Goal: Information Seeking & Learning: Learn about a topic

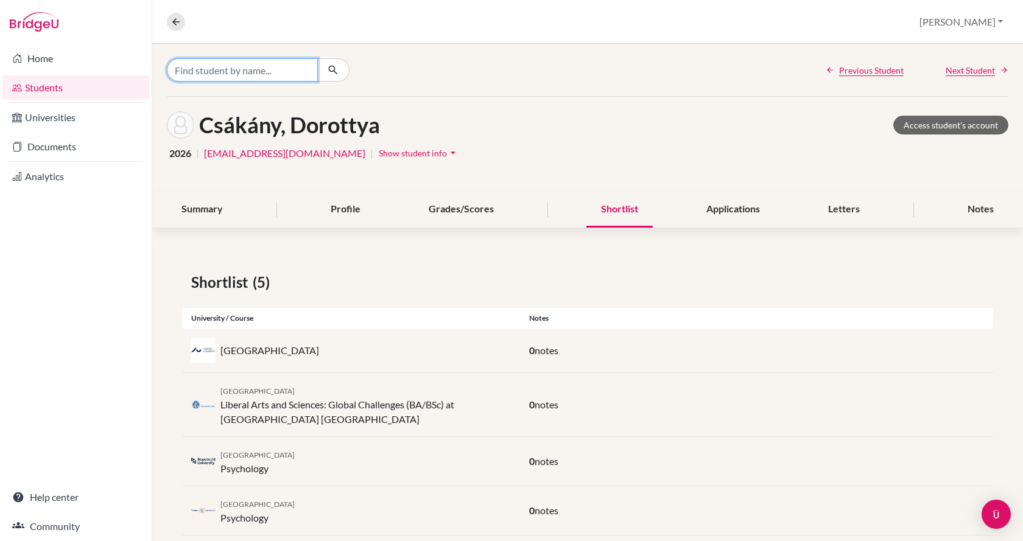
click at [264, 68] on input "Find student by name..." at bounding box center [242, 69] width 151 height 23
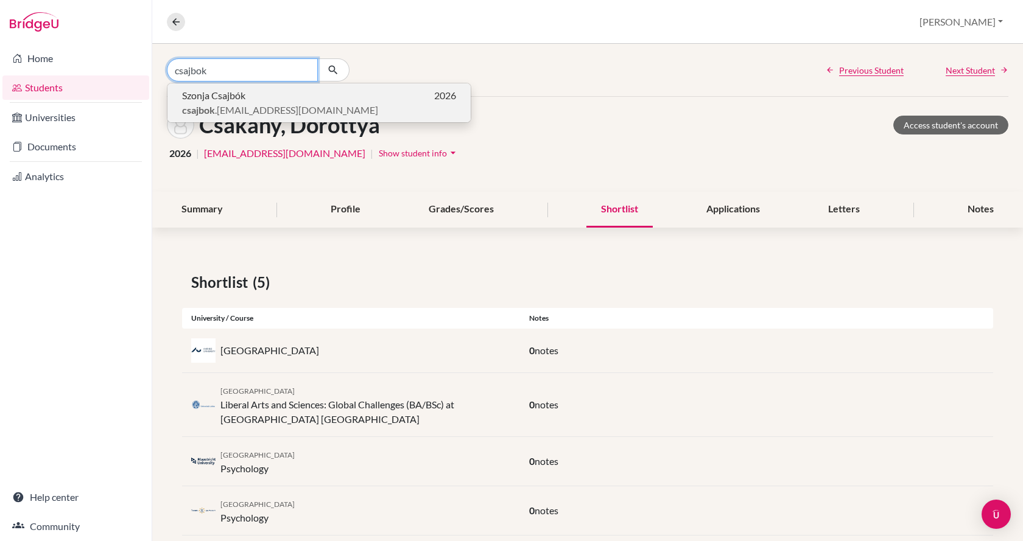
type input "csajbok"
click at [265, 106] on span "csajbok .[EMAIL_ADDRESS][DOMAIN_NAME]" at bounding box center [280, 110] width 196 height 15
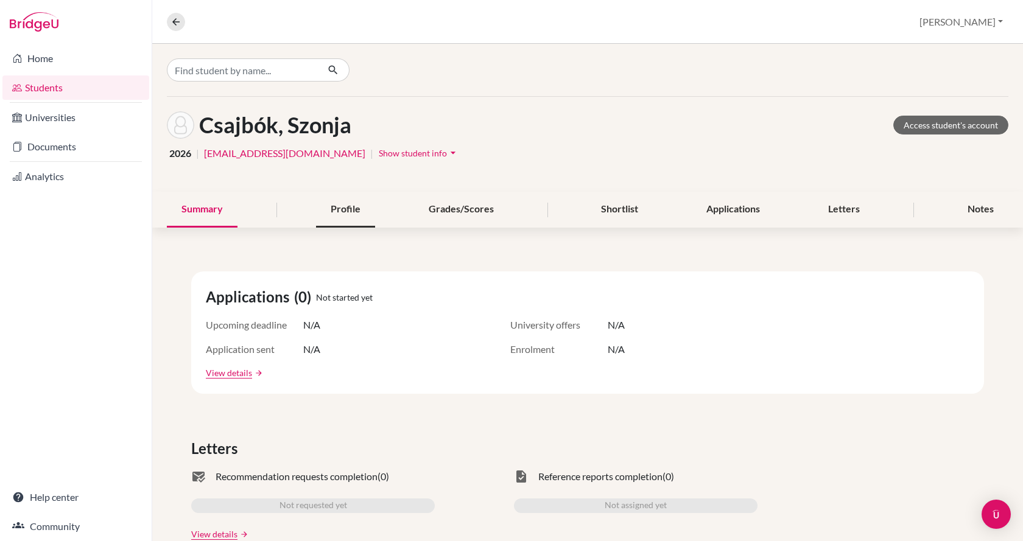
click at [347, 205] on div "Profile" at bounding box center [345, 210] width 59 height 36
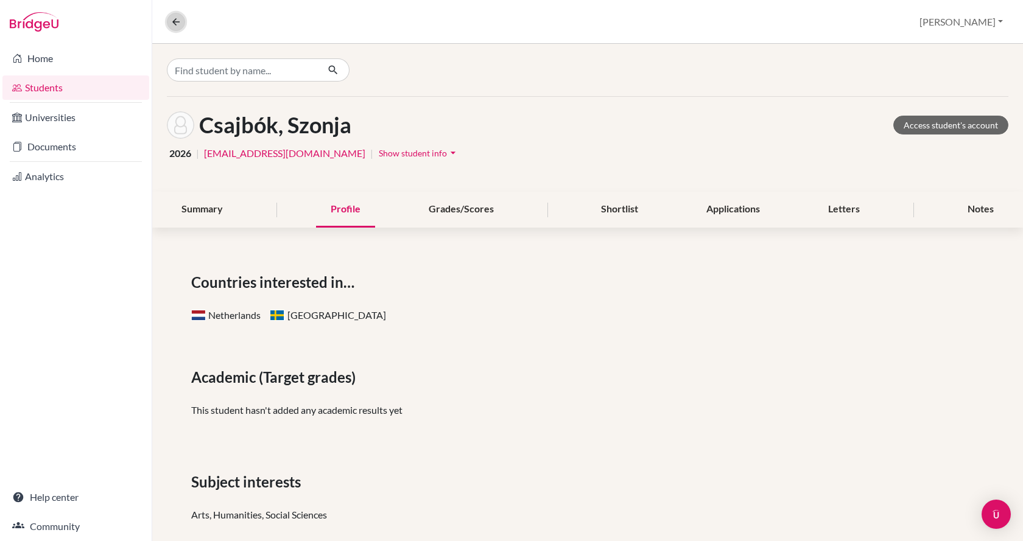
click at [175, 16] on icon at bounding box center [176, 21] width 11 height 11
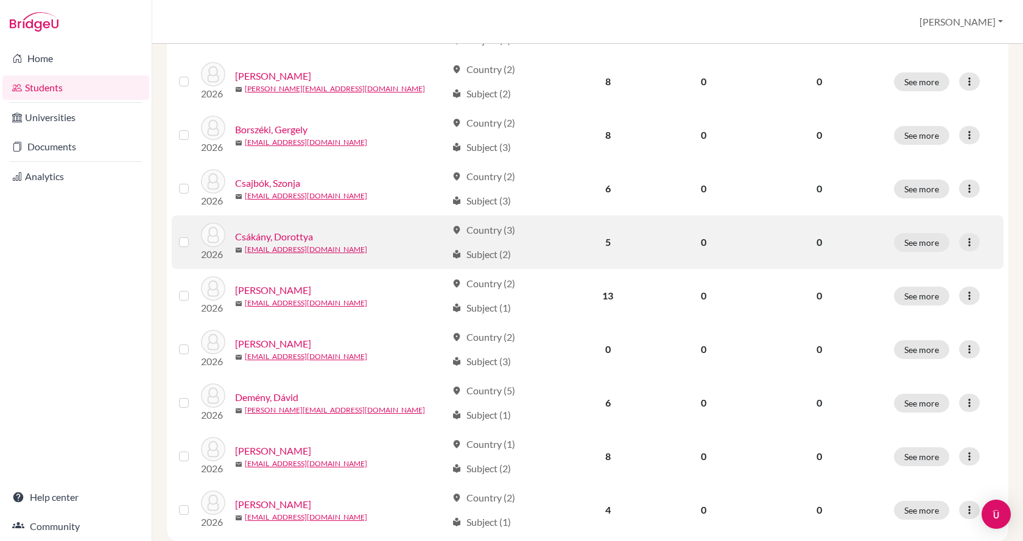
scroll to position [792, 0]
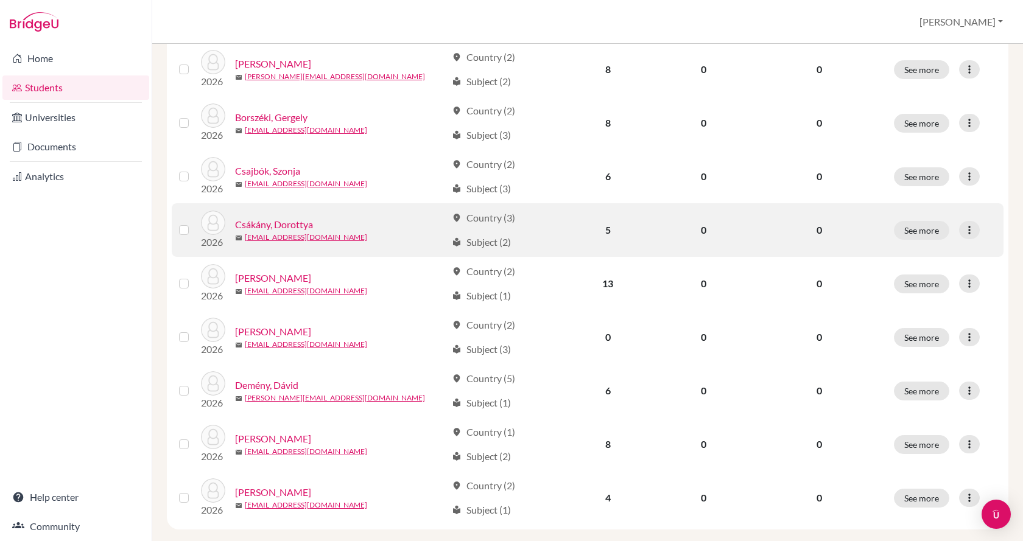
click at [290, 227] on link "Csákány, Dorottya" at bounding box center [274, 224] width 78 height 15
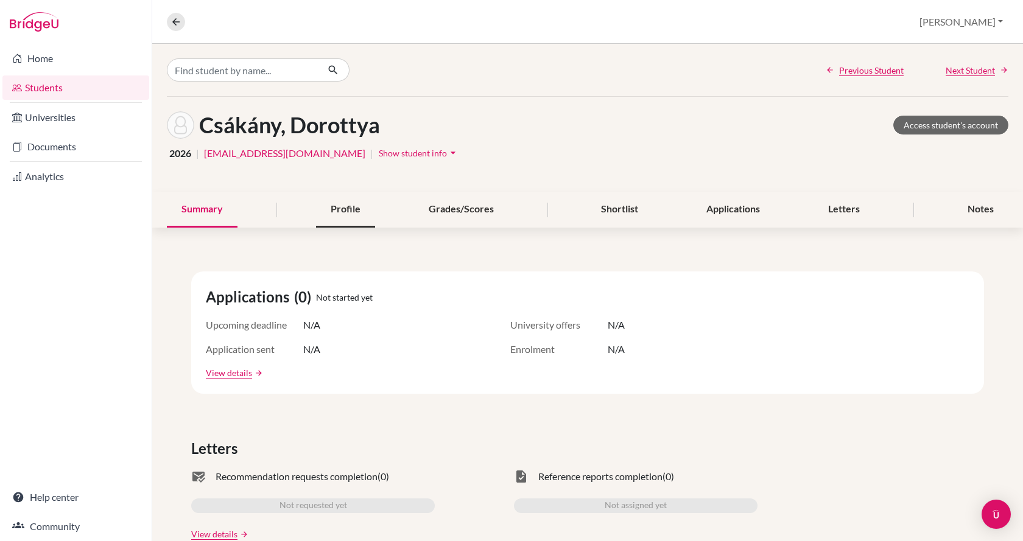
click at [347, 203] on div "Profile" at bounding box center [345, 210] width 59 height 36
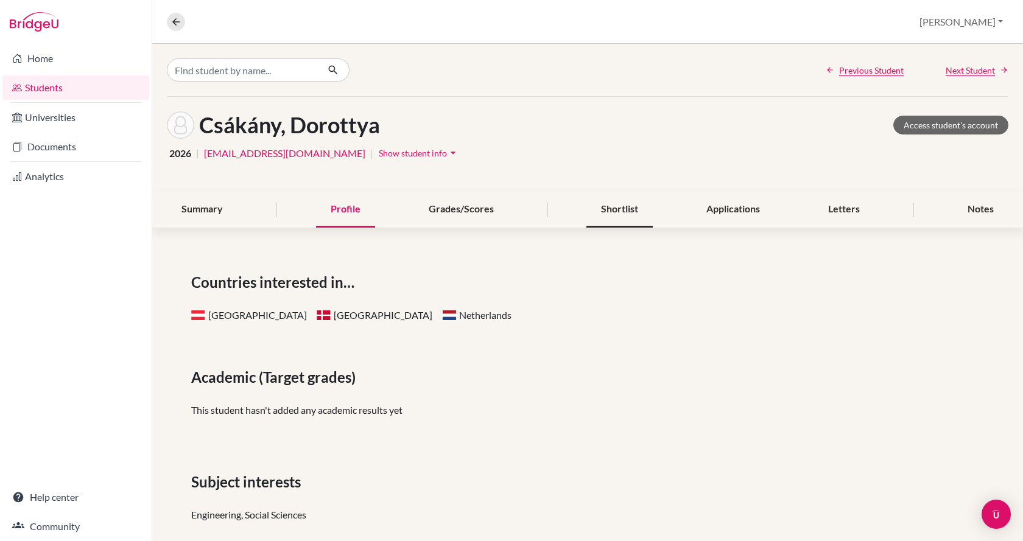
click at [611, 216] on div "Shortlist" at bounding box center [619, 210] width 66 height 36
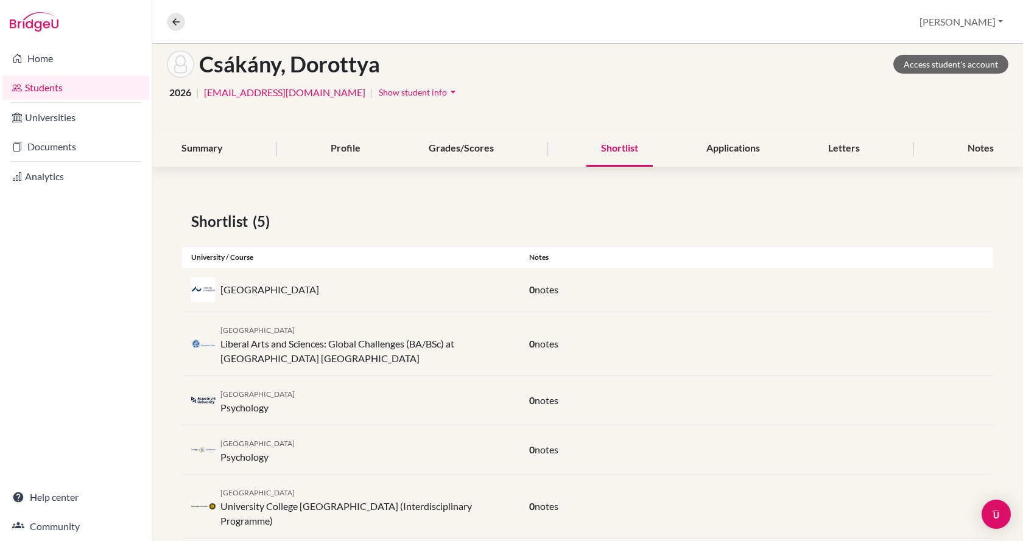
scroll to position [73, 0]
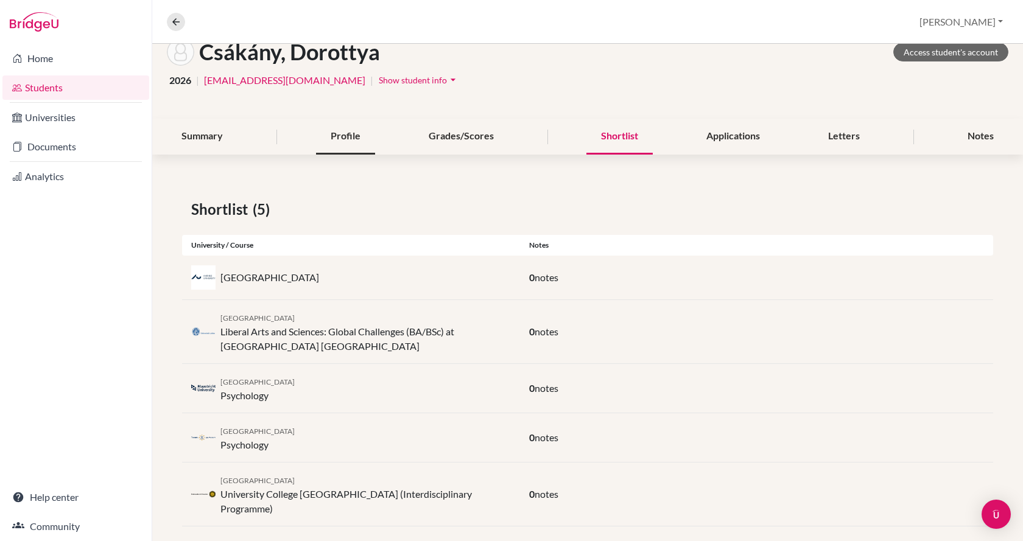
click at [328, 136] on div "Profile" at bounding box center [345, 137] width 59 height 36
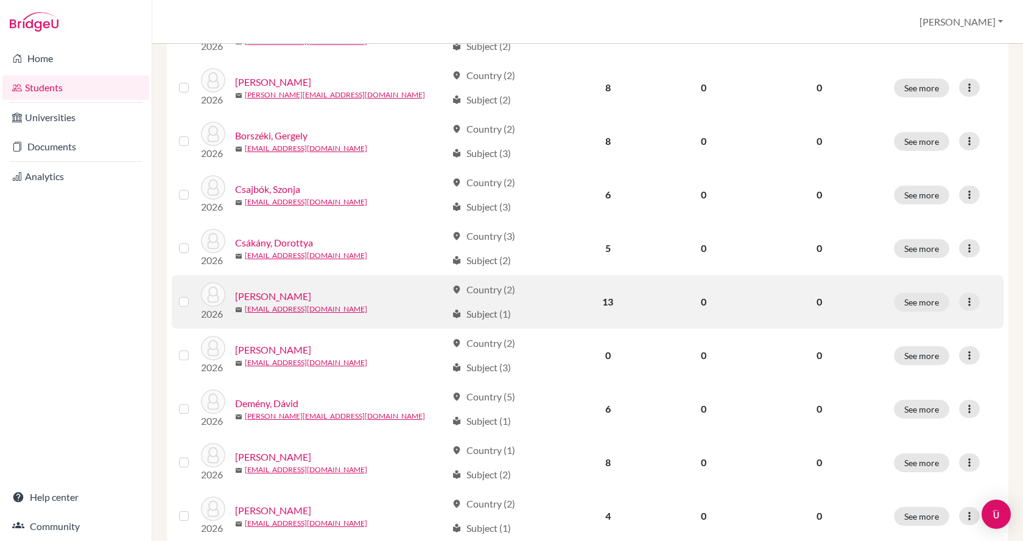
scroll to position [792, 0]
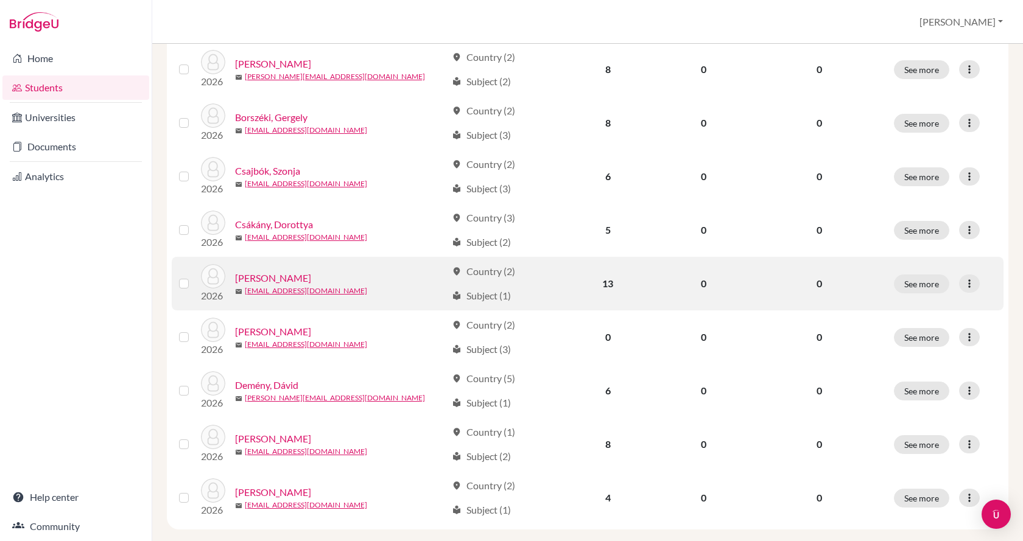
click at [263, 276] on link "[PERSON_NAME]" at bounding box center [273, 278] width 76 height 15
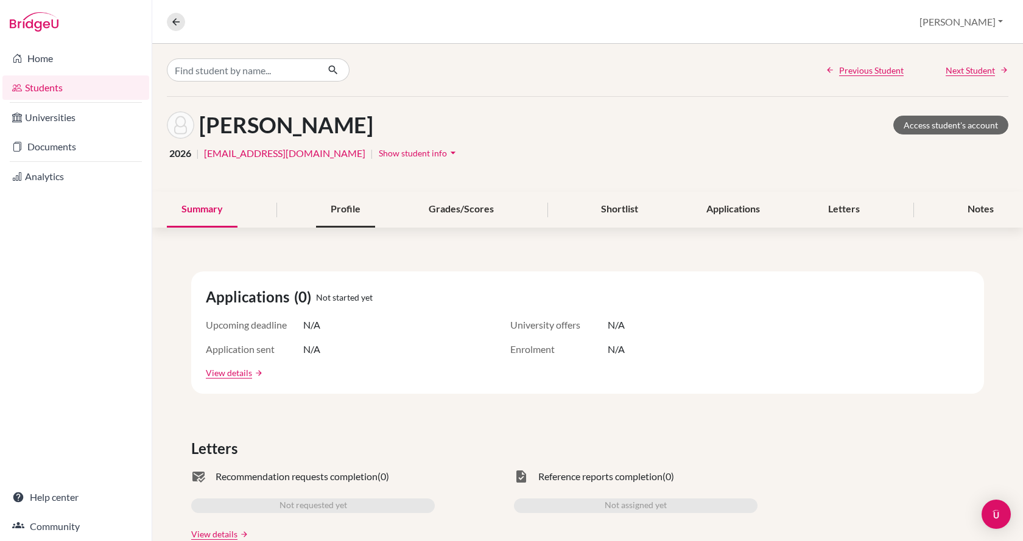
click at [339, 213] on div "Profile" at bounding box center [345, 210] width 59 height 36
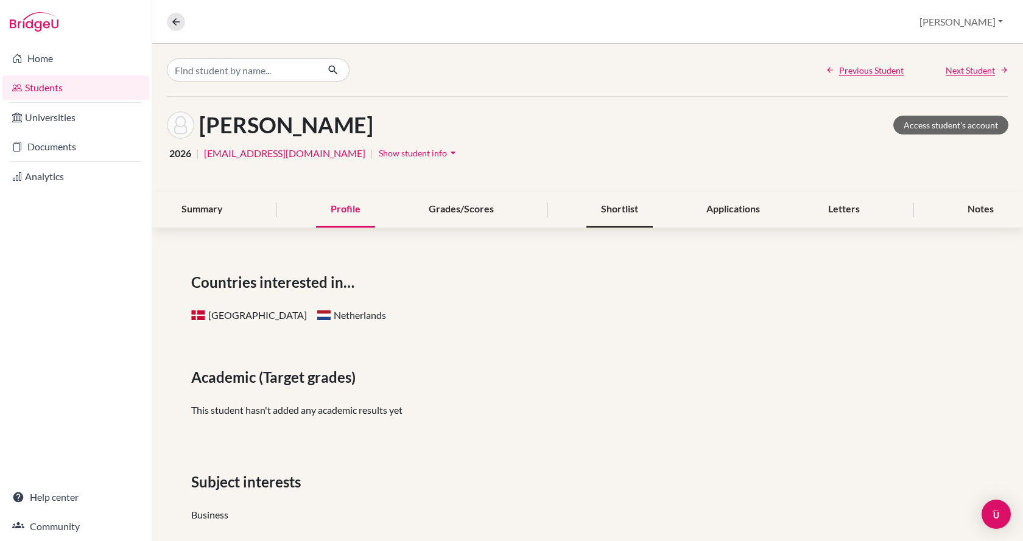
click at [630, 211] on div "Shortlist" at bounding box center [619, 210] width 66 height 36
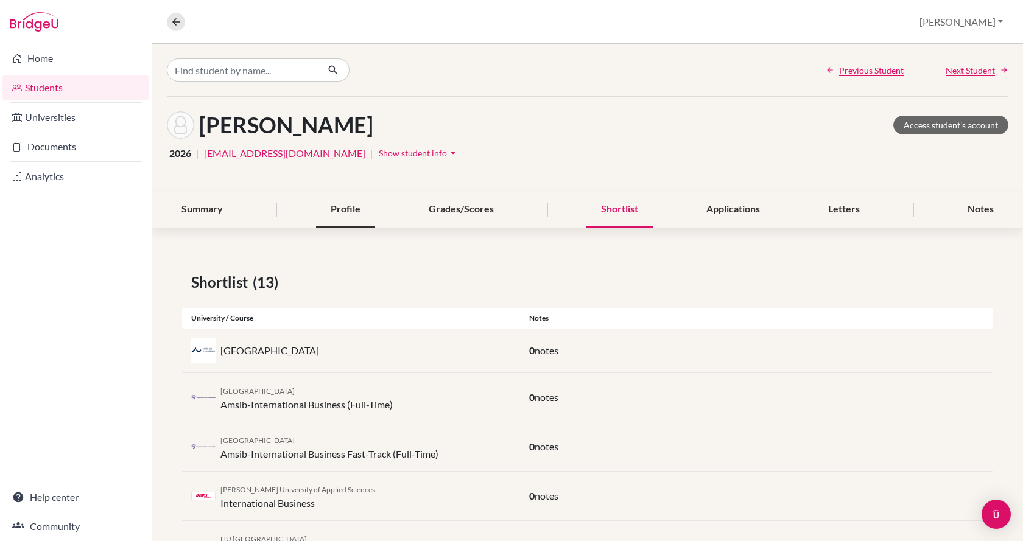
click at [353, 213] on div "Profile" at bounding box center [345, 210] width 59 height 36
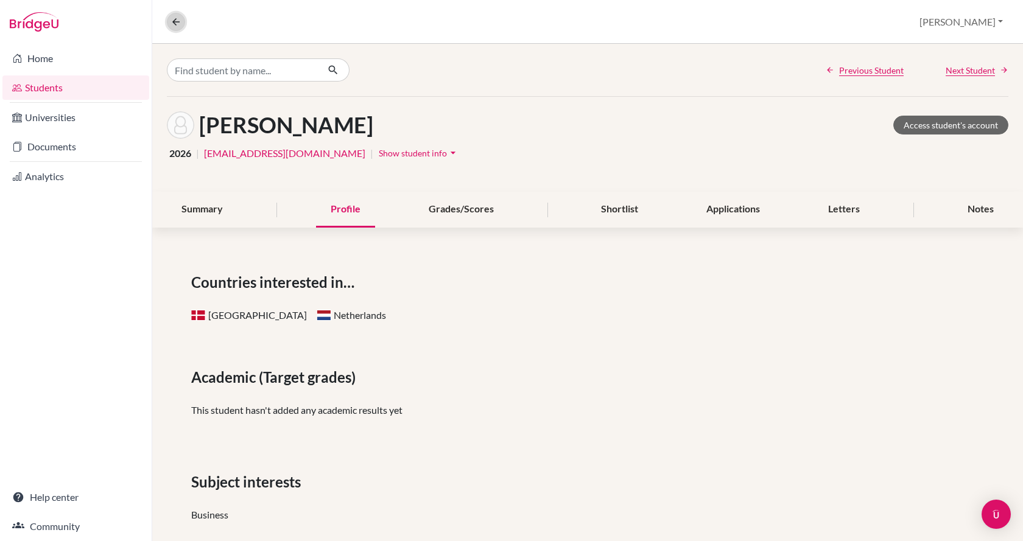
click at [169, 23] on button at bounding box center [176, 22] width 18 height 18
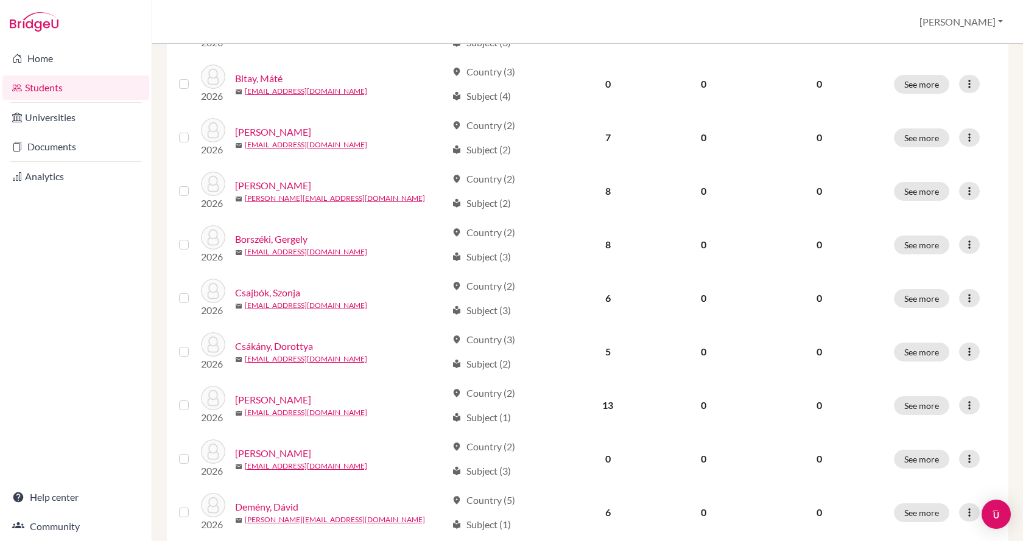
scroll to position [792, 0]
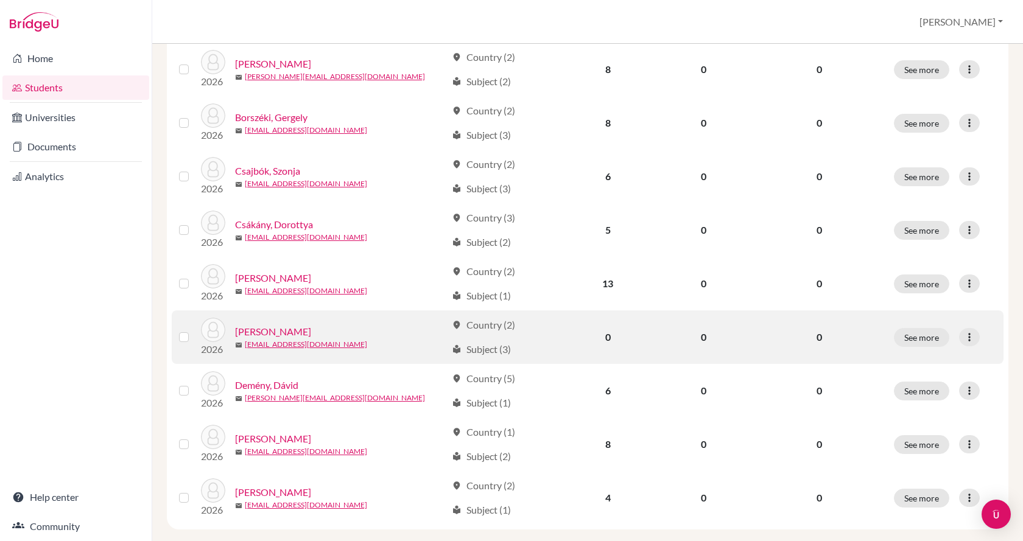
click at [248, 329] on link "[PERSON_NAME]" at bounding box center [273, 332] width 76 height 15
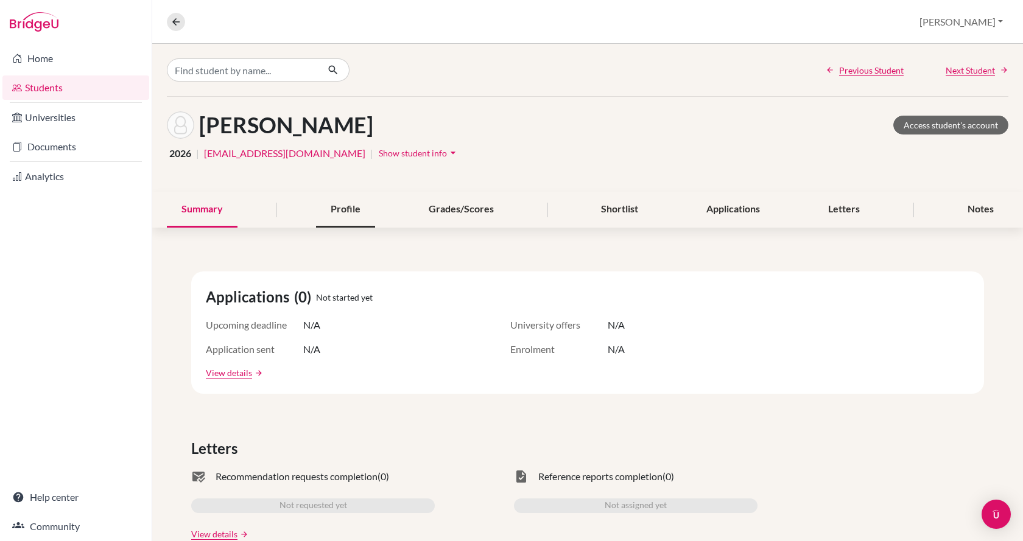
click at [347, 210] on div "Profile" at bounding box center [345, 210] width 59 height 36
click at [178, 25] on icon at bounding box center [176, 21] width 11 height 11
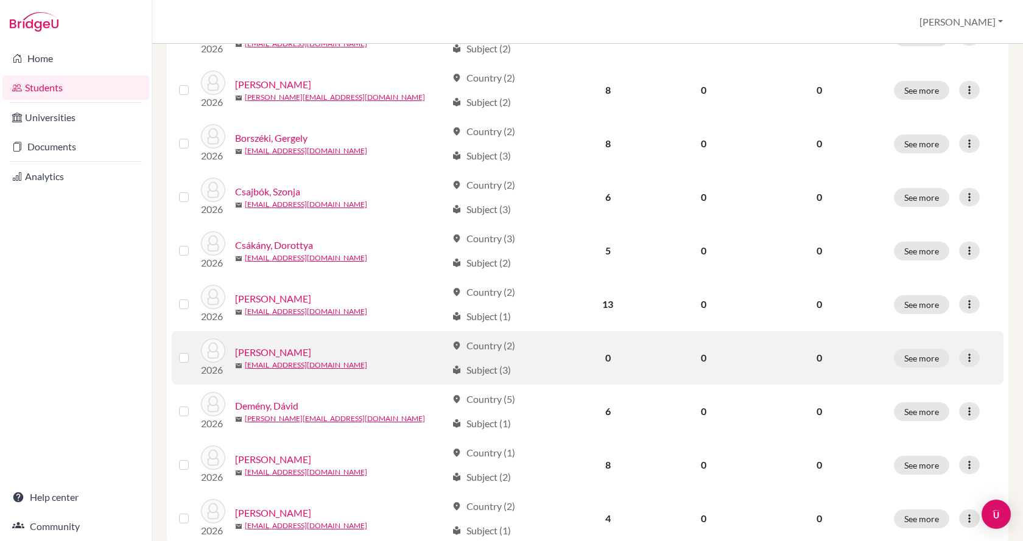
scroll to position [852, 0]
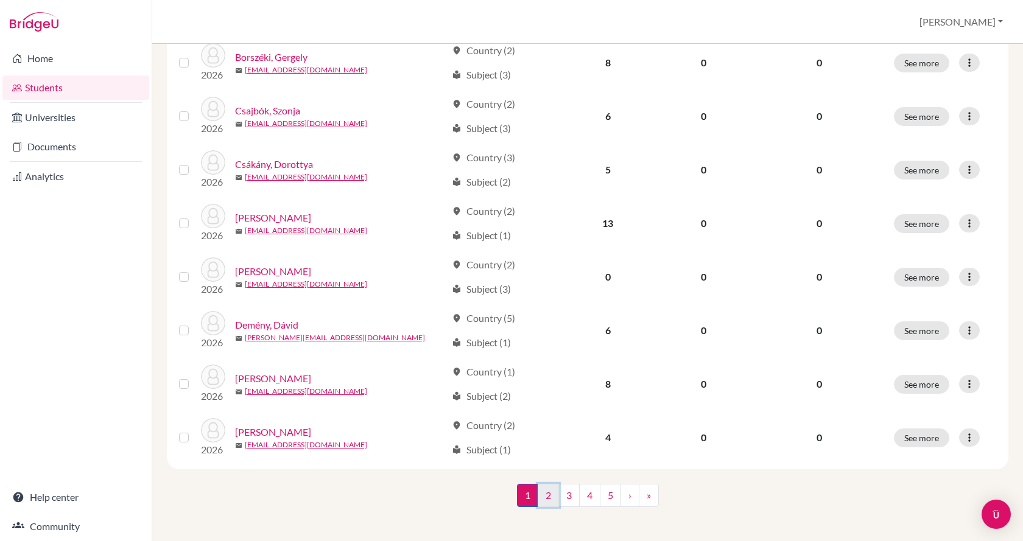
click at [548, 491] on link "2" at bounding box center [548, 495] width 21 height 23
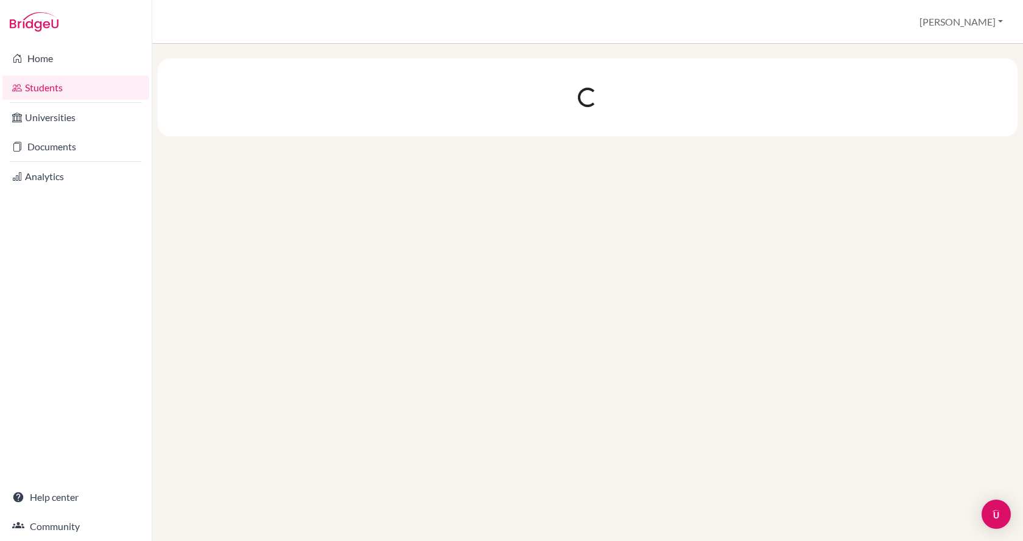
scroll to position [0, 0]
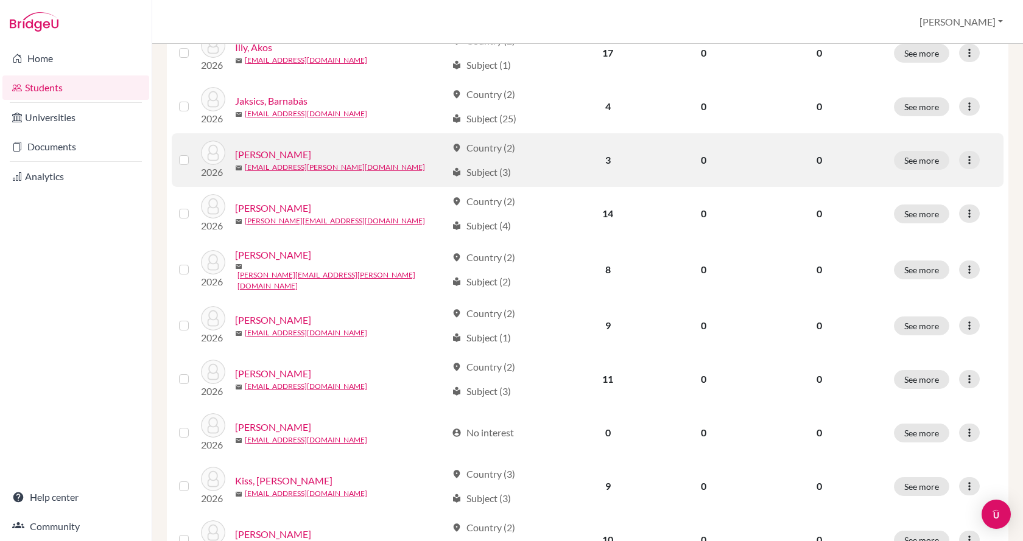
scroll to position [731, 0]
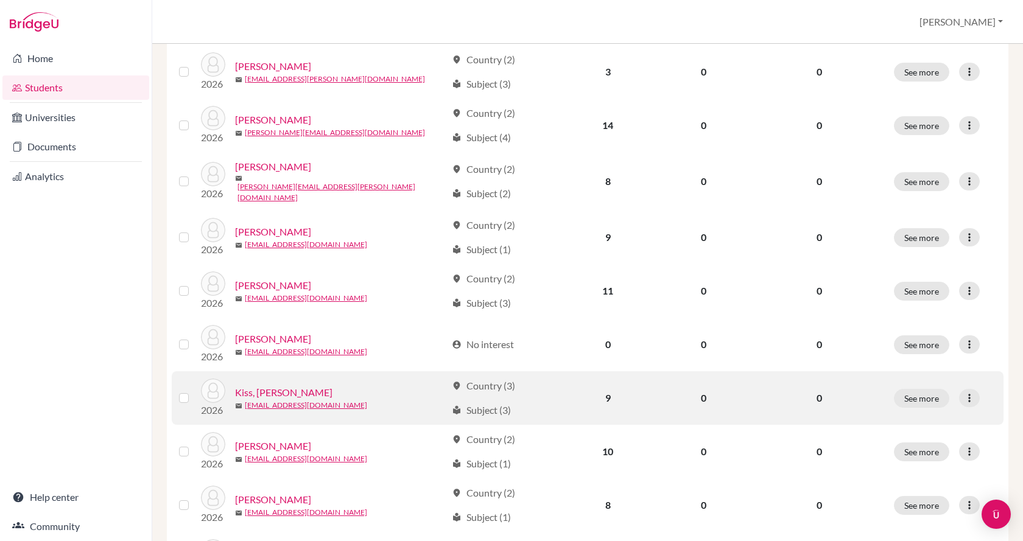
click at [255, 385] on link "Kiss, [PERSON_NAME]" at bounding box center [283, 392] width 97 height 15
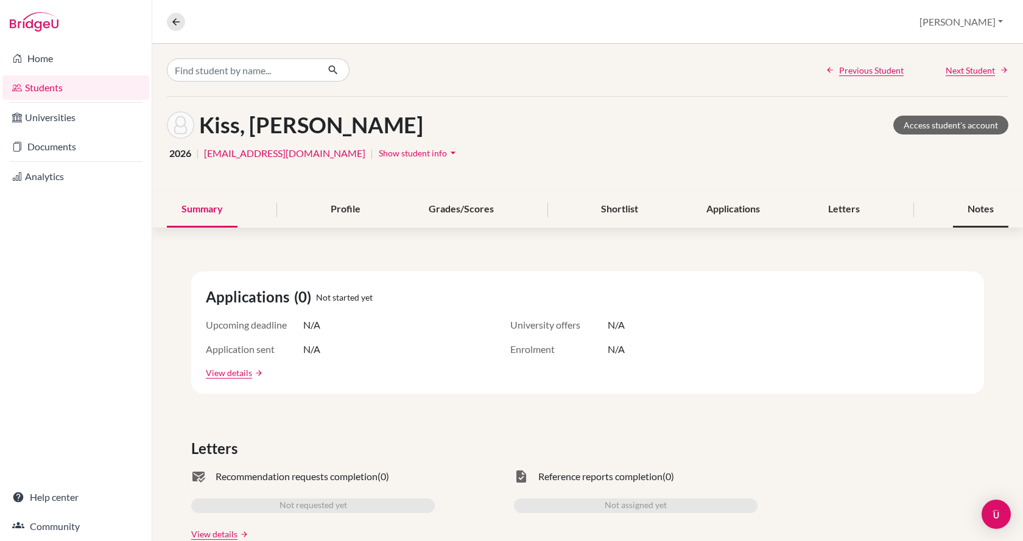
click at [980, 211] on div "Notes" at bounding box center [980, 210] width 55 height 36
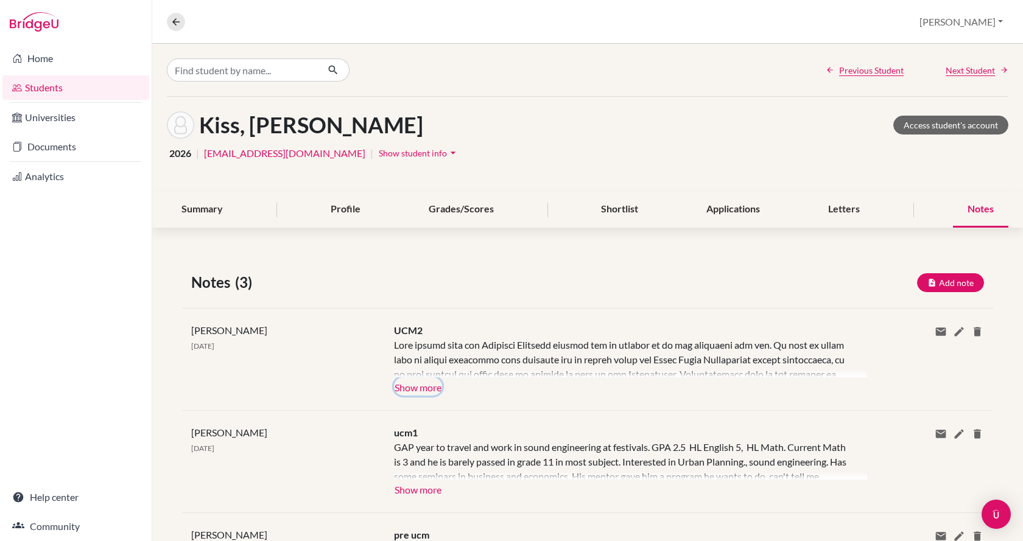
click at [418, 384] on button "Show more" at bounding box center [418, 387] width 48 height 18
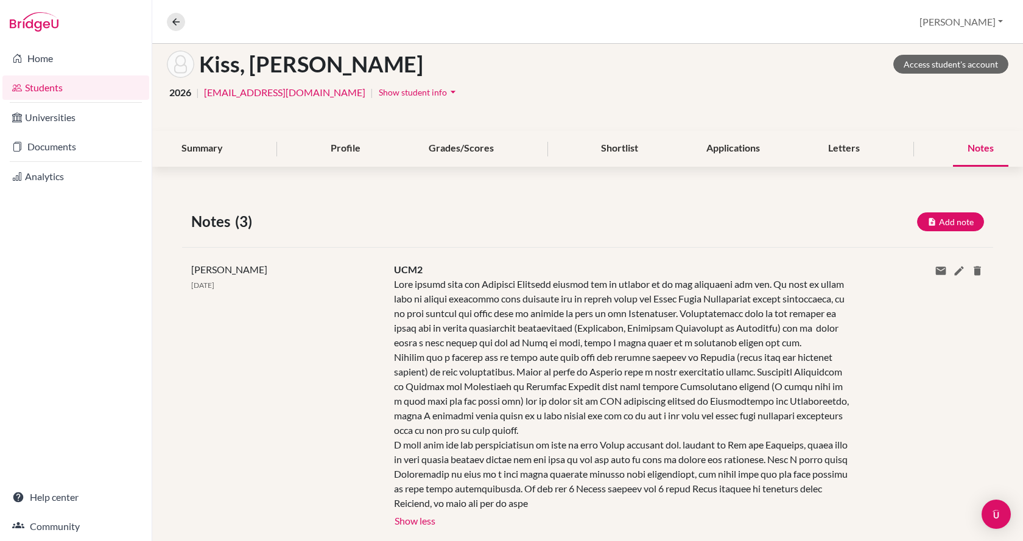
scroll to position [183, 0]
